Goal: Task Accomplishment & Management: Manage account settings

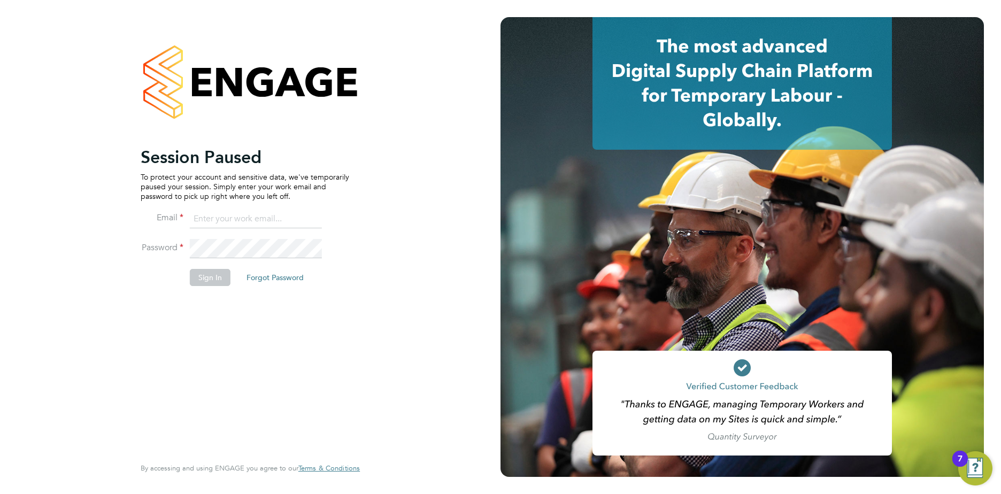
click at [204, 217] on input at bounding box center [256, 219] width 132 height 19
type input "sara.blatcher@apleona.com"
click at [206, 273] on button "Sign In" at bounding box center [210, 277] width 41 height 17
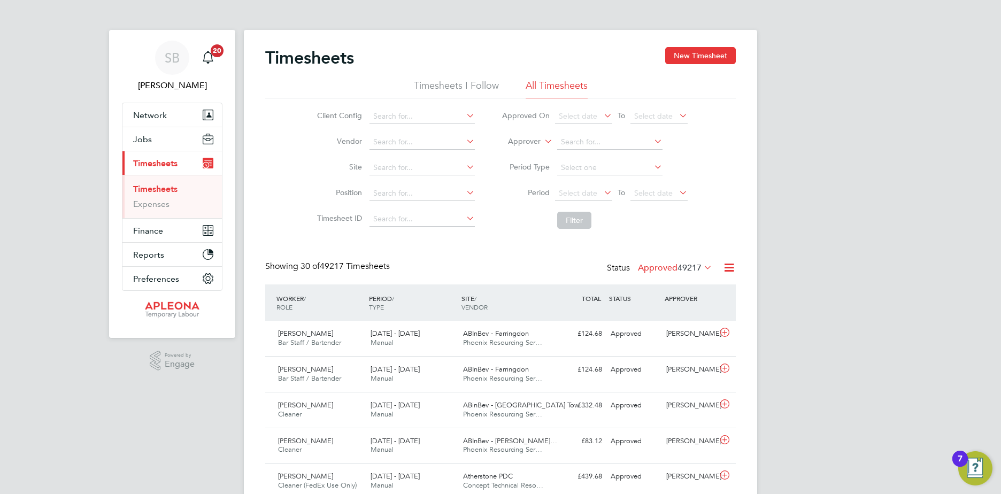
click at [701, 266] on icon at bounding box center [701, 267] width 0 height 15
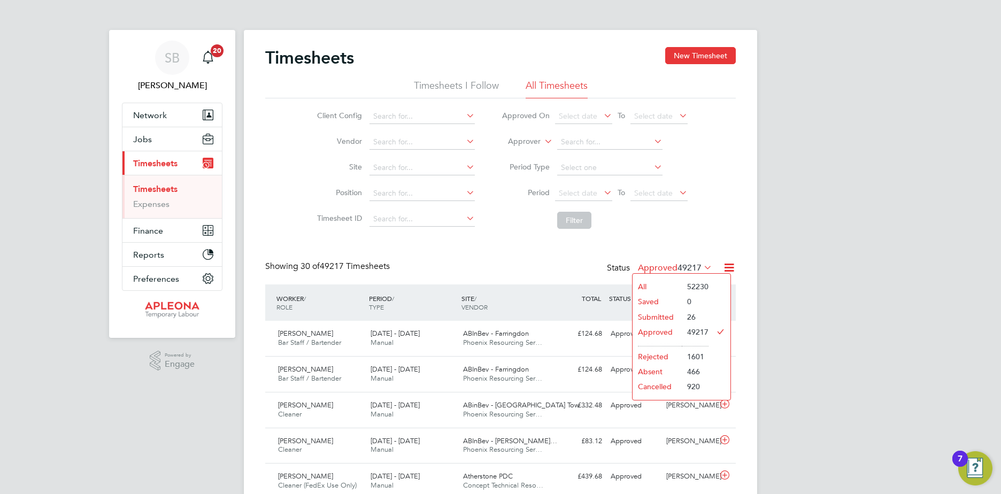
click at [662, 315] on li "Submitted" at bounding box center [656, 317] width 49 height 15
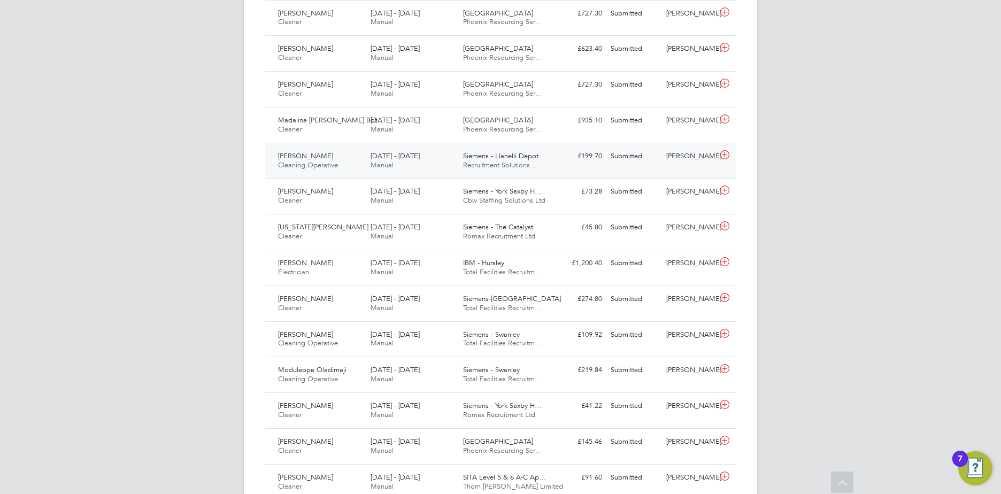
click at [396, 163] on div "20 - 26 Sep 2025 Manual" at bounding box center [412, 161] width 92 height 27
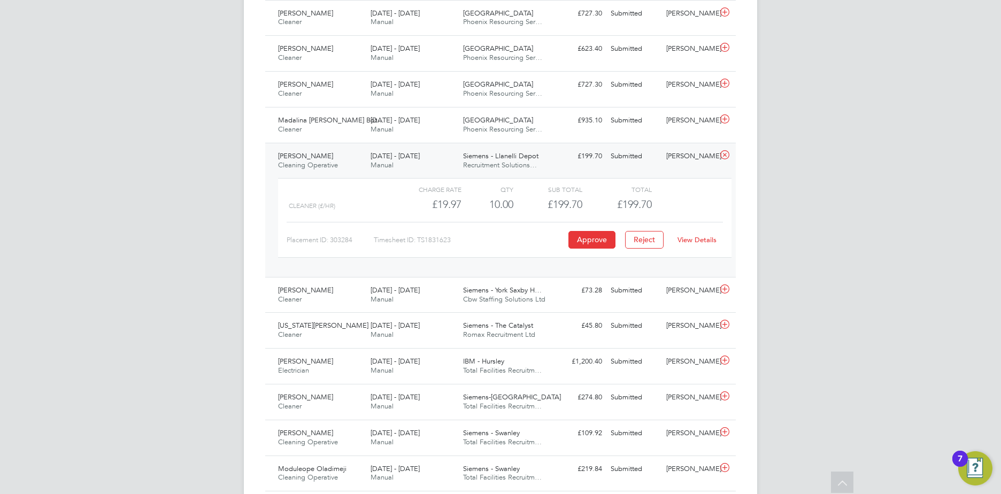
click at [703, 240] on link "View Details" at bounding box center [696, 239] width 39 height 9
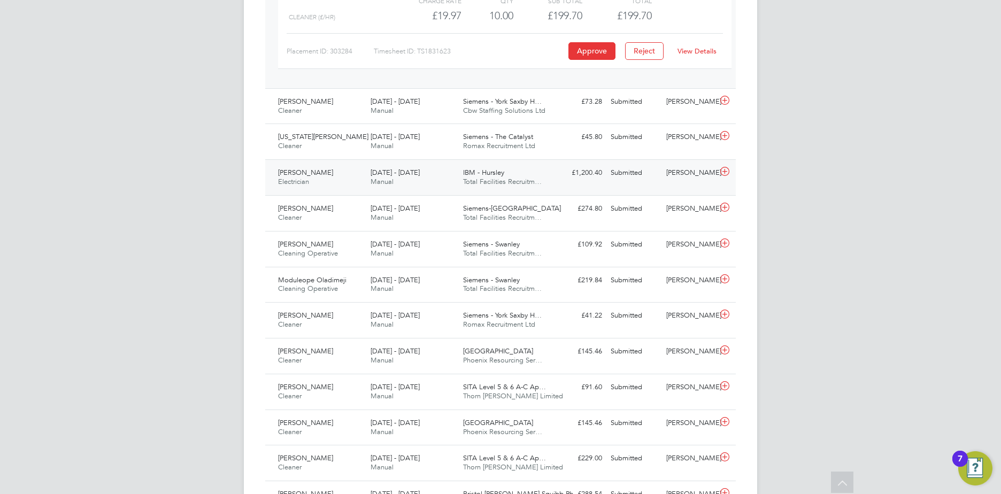
scroll to position [641, 0]
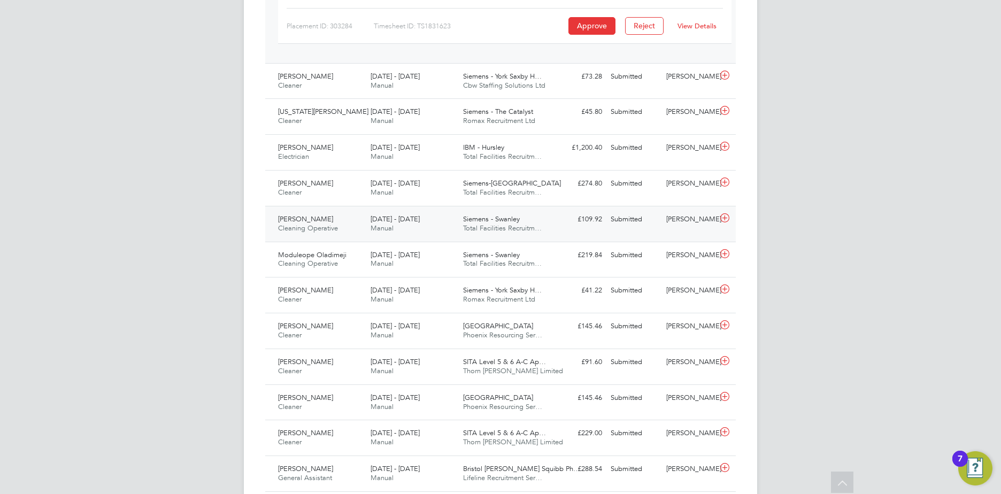
click at [389, 220] on span "20 - 26 Sep 2025" at bounding box center [394, 218] width 49 height 9
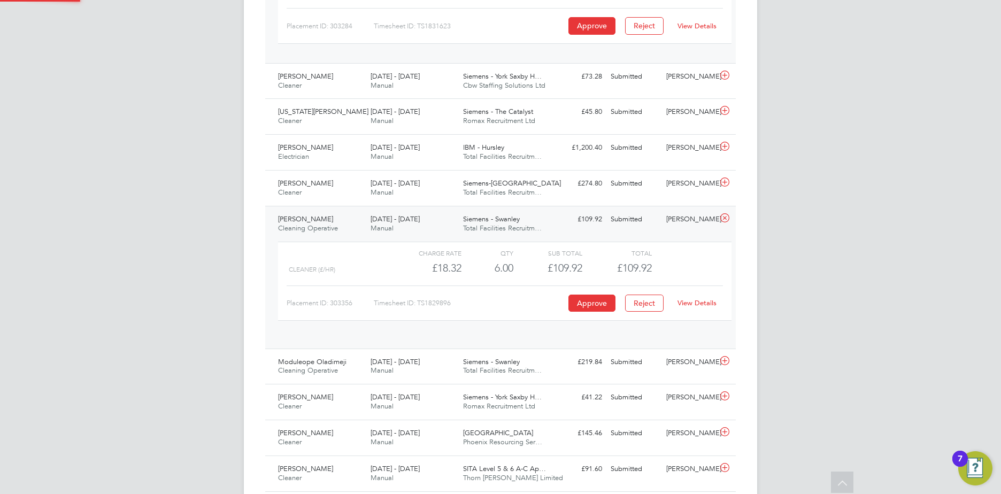
scroll to position [18, 104]
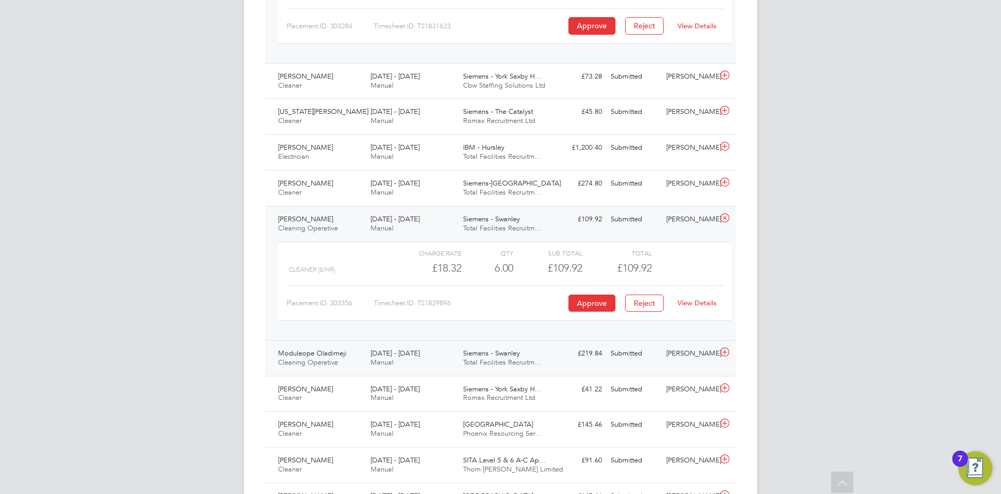
click at [408, 355] on span "20 - 26 Sep 2025" at bounding box center [394, 353] width 49 height 9
